Goal: Task Accomplishment & Management: Manage account settings

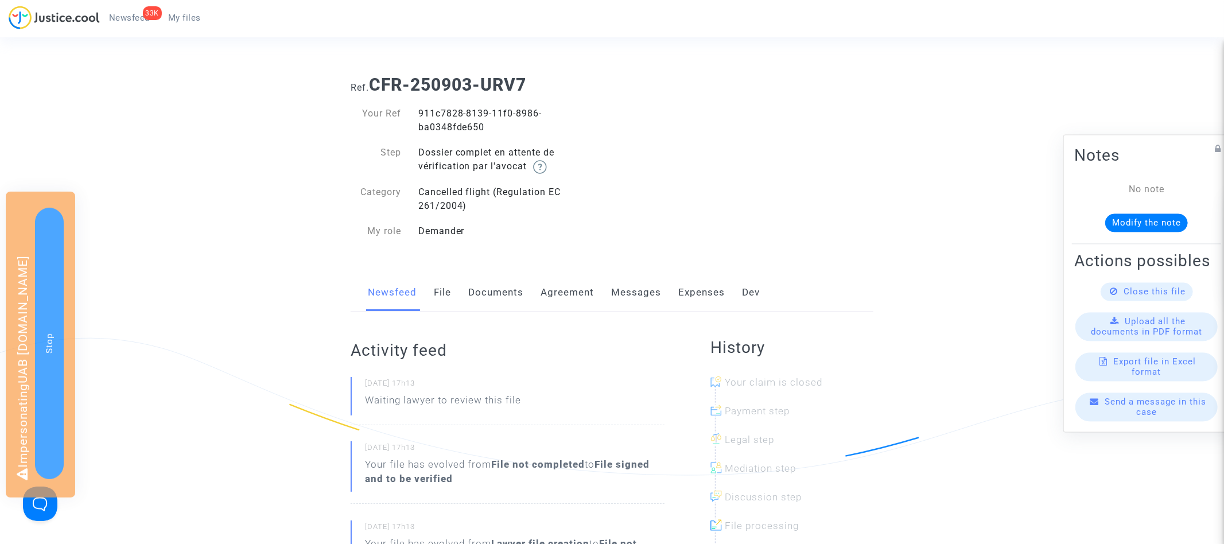
click at [180, 24] on link "My files" at bounding box center [184, 17] width 51 height 17
